Goal: Book appointment/travel/reservation

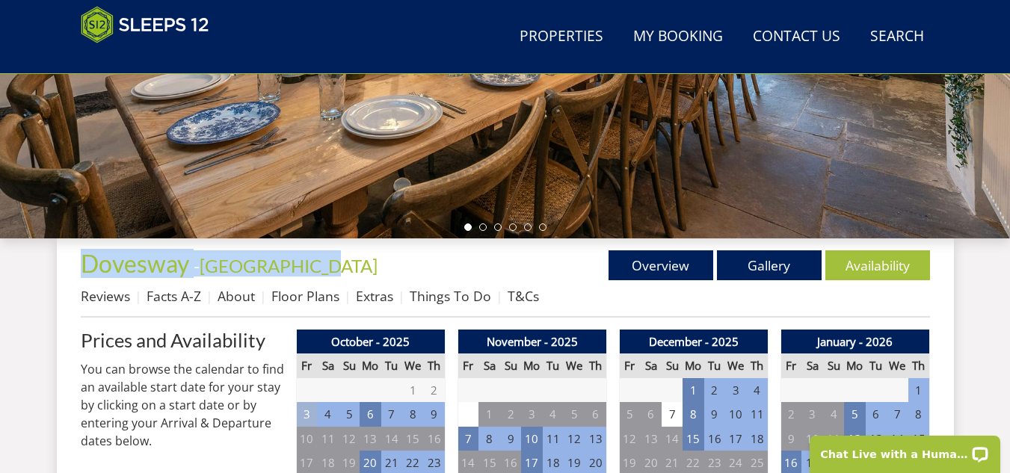
drag, startPoint x: 63, startPoint y: 261, endPoint x: 344, endPoint y: 254, distance: 281.1
copy h1 "Dovesway - [GEOGRAPHIC_DATA]"
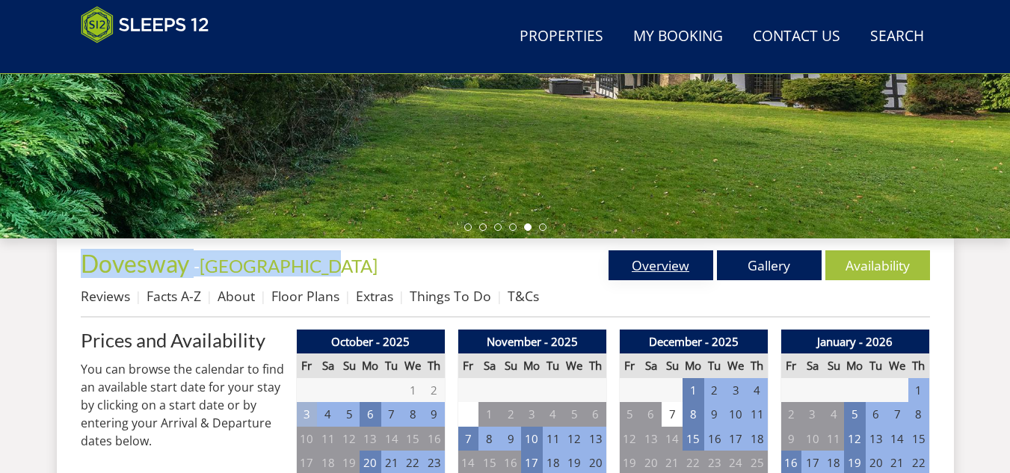
click at [650, 259] on link "Overview" at bounding box center [660, 265] width 105 height 30
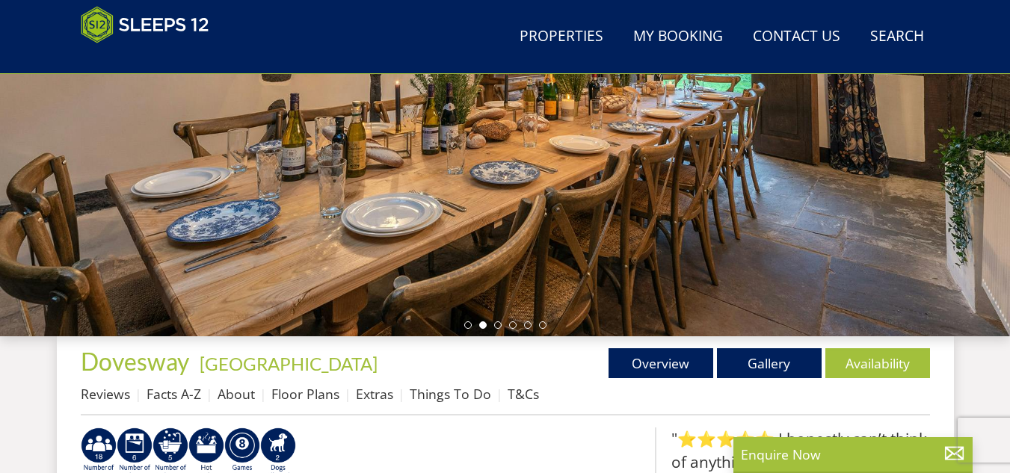
scroll to position [313, 0]
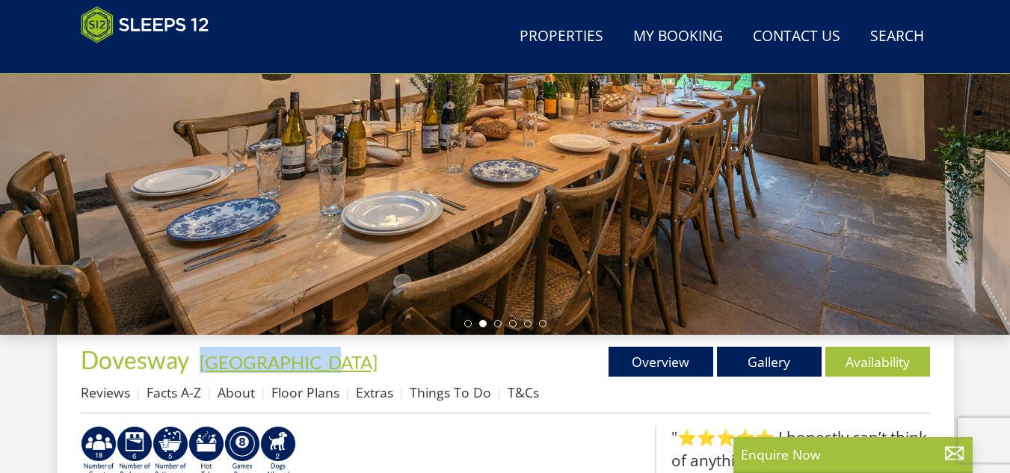
drag, startPoint x: 327, startPoint y: 358, endPoint x: 206, endPoint y: 356, distance: 121.9
click at [206, 356] on h1 "Dovesway - [GEOGRAPHIC_DATA]" at bounding box center [293, 360] width 425 height 26
copy link "[GEOGRAPHIC_DATA]"
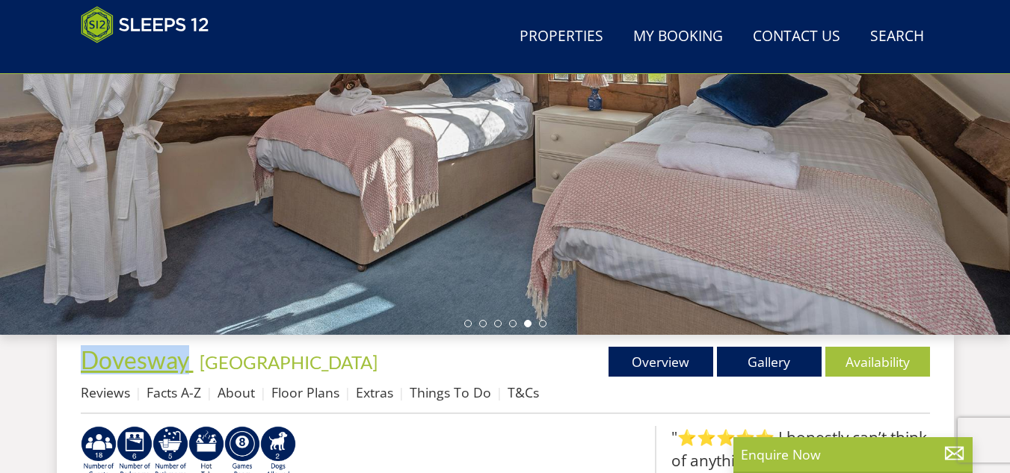
drag, startPoint x: 55, startPoint y: 358, endPoint x: 189, endPoint y: 356, distance: 133.8
copy span "Dovesway"
